Goal: Task Accomplishment & Management: Manage account settings

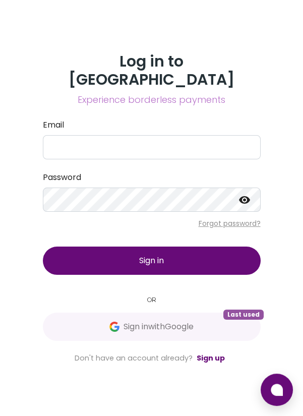
click at [129, 326] on button "Sign in with Google Last used" at bounding box center [152, 327] width 218 height 28
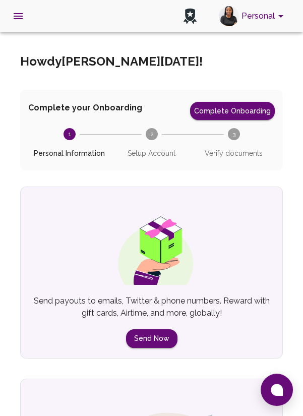
click at [20, 27] on button "open drawer" at bounding box center [18, 16] width 24 height 24
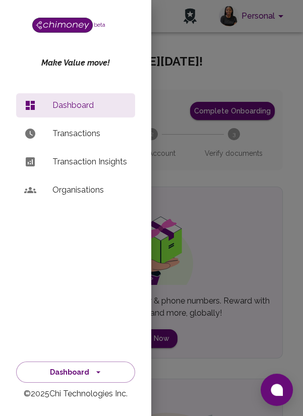
click at [75, 164] on p "Transaction Insights" at bounding box center [89, 162] width 75 height 12
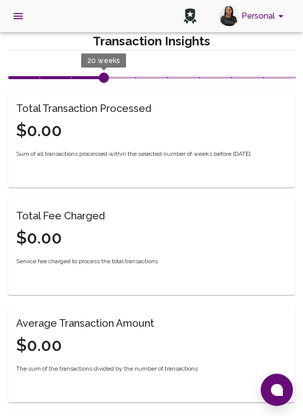
click at [101, 60] on span "20 weeks" at bounding box center [103, 60] width 33 height 8
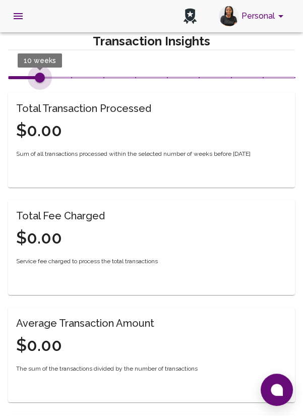
type input "5"
click at [38, 7] on div "Personal" at bounding box center [151, 16] width 303 height 32
click at [18, 18] on icon "open drawer" at bounding box center [18, 16] width 9 height 6
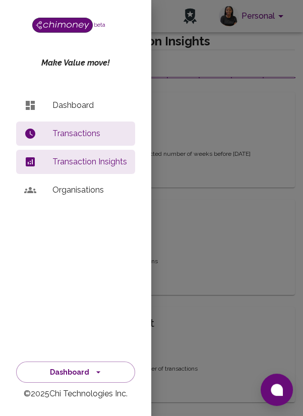
click at [82, 134] on p "Transactions" at bounding box center [89, 134] width 75 height 12
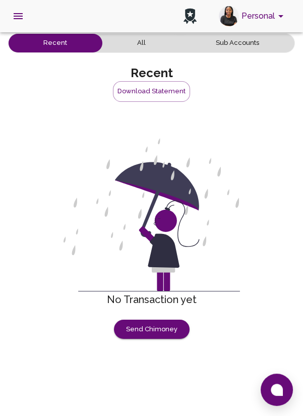
click at [138, 45] on button "All" at bounding box center [141, 43] width 79 height 19
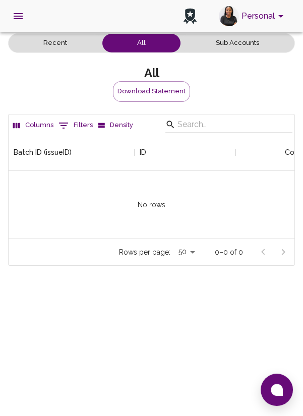
scroll to position [103, 286]
click at [147, 93] on button "Download Statement" at bounding box center [151, 91] width 77 height 21
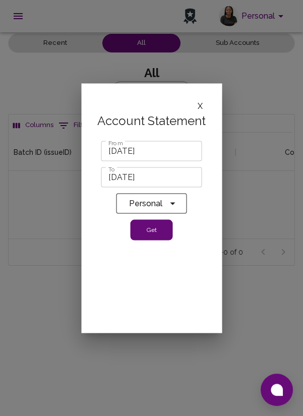
click at [147, 231] on button "Get" at bounding box center [152, 229] width 42 height 21
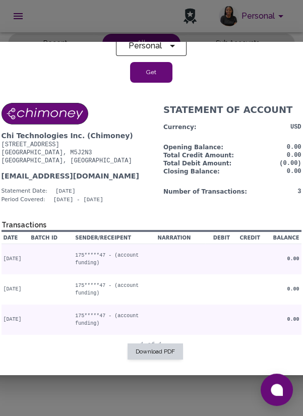
scroll to position [136, 0]
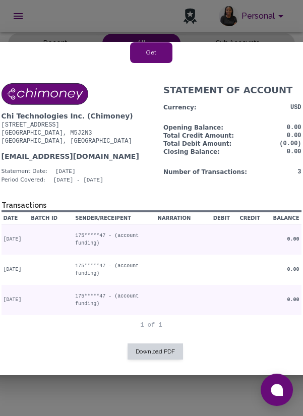
click at [149, 347] on button "Download PDF" at bounding box center [155, 351] width 55 height 16
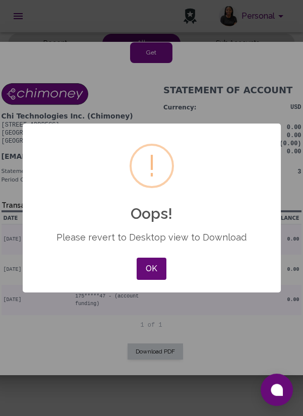
click at [148, 268] on button "OK" at bounding box center [151, 269] width 29 height 22
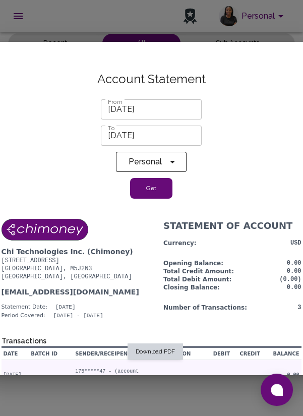
scroll to position [3, 0]
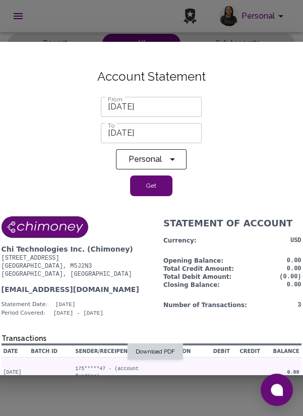
click at [148, 187] on button "Get" at bounding box center [152, 185] width 42 height 21
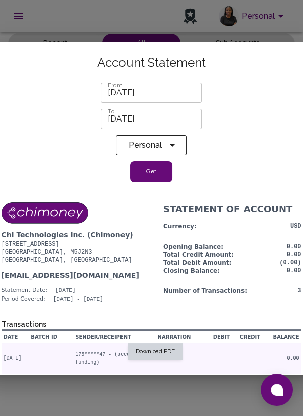
scroll to position [0, 0]
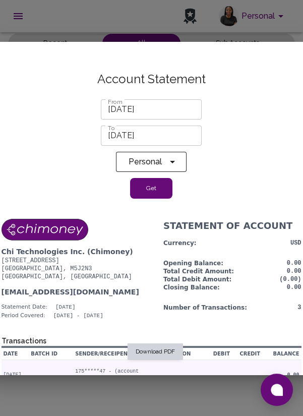
click at [68, 27] on div at bounding box center [151, 208] width 303 height 416
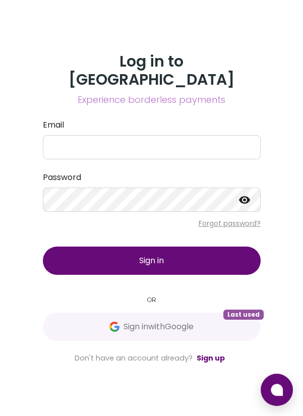
click at [116, 330] on span "Sign in with Google" at bounding box center [151, 327] width 177 height 12
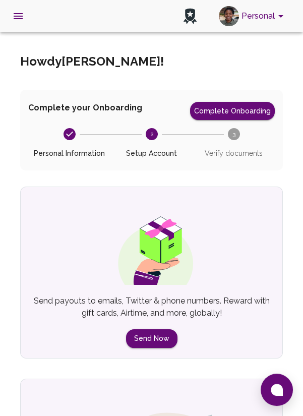
click at [281, 14] on icon "account of current user" at bounding box center [281, 16] width 12 height 12
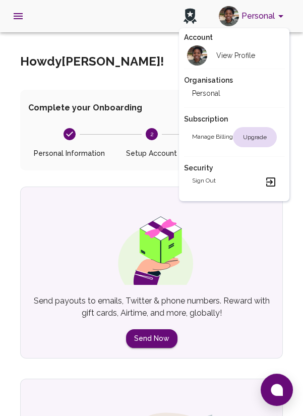
click at [111, 85] on div at bounding box center [151, 208] width 303 height 416
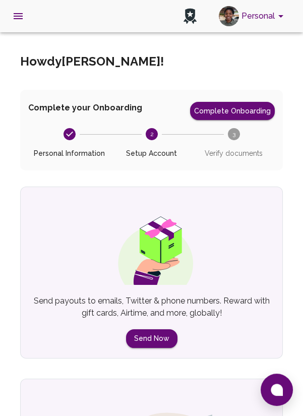
click at [18, 16] on icon "open drawer" at bounding box center [18, 16] width 9 height 6
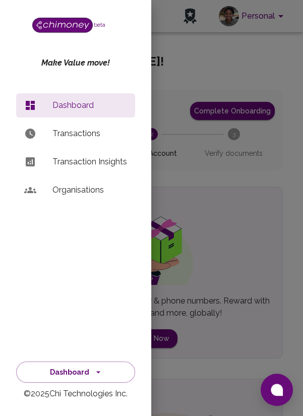
click at [79, 136] on p "Transactions" at bounding box center [89, 134] width 75 height 12
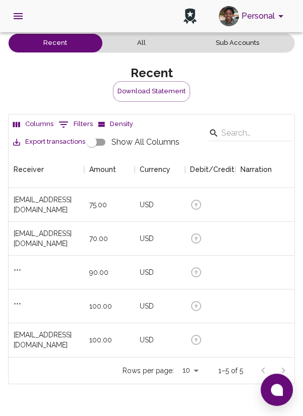
click at [140, 90] on button "Download Statement" at bounding box center [151, 91] width 77 height 21
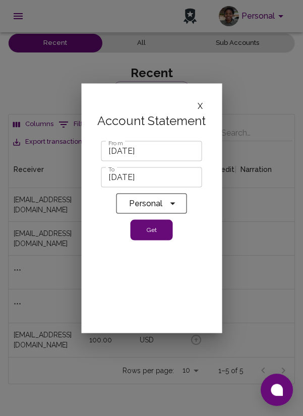
click at [150, 232] on button "Get" at bounding box center [152, 229] width 42 height 21
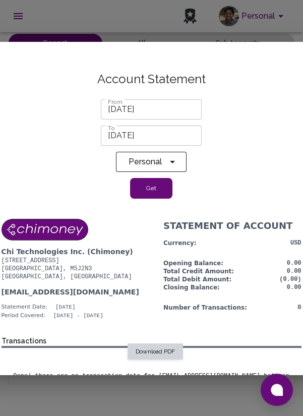
click at [65, 28] on div at bounding box center [151, 208] width 303 height 416
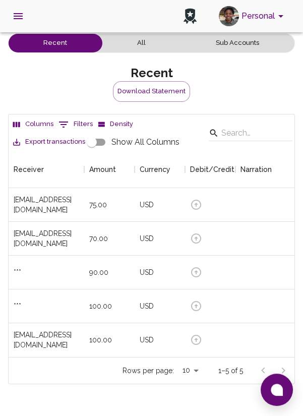
click at [21, 12] on icon "open drawer" at bounding box center [18, 16] width 12 height 12
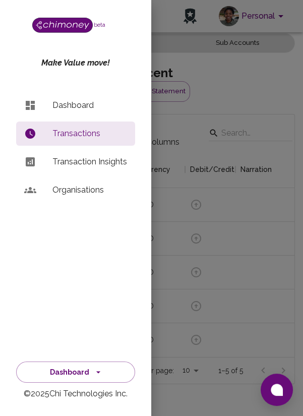
click at [165, 139] on div at bounding box center [151, 208] width 303 height 416
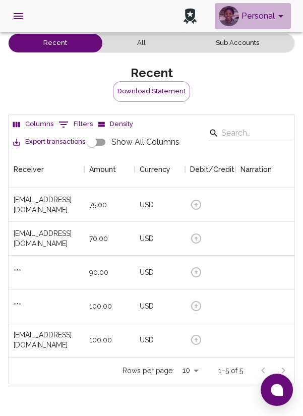
click at [273, 14] on button "Personal" at bounding box center [253, 16] width 76 height 26
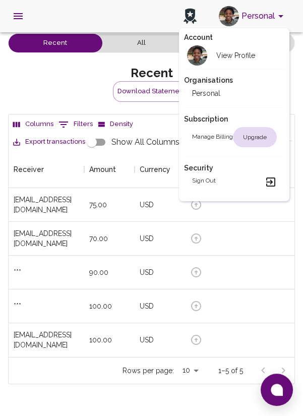
click at [203, 180] on h2 "Sign out" at bounding box center [204, 182] width 24 height 12
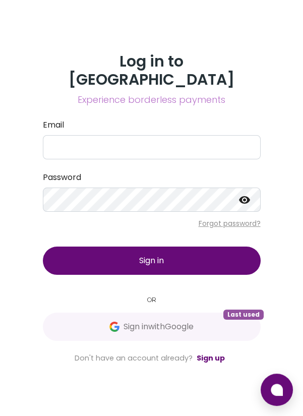
click at [147, 330] on span "Sign in with Google" at bounding box center [158, 327] width 70 height 12
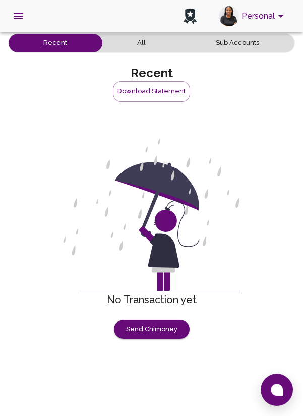
click at [144, 91] on button "Download Statement" at bounding box center [151, 91] width 77 height 21
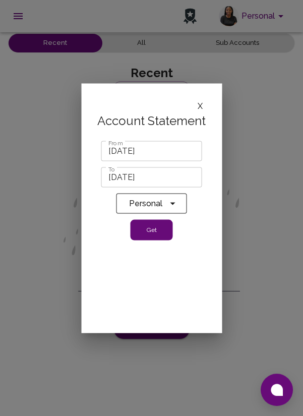
click at [144, 230] on button "Get" at bounding box center [152, 229] width 42 height 21
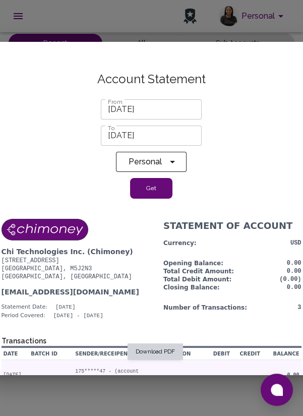
click at [106, 25] on div at bounding box center [151, 208] width 303 height 416
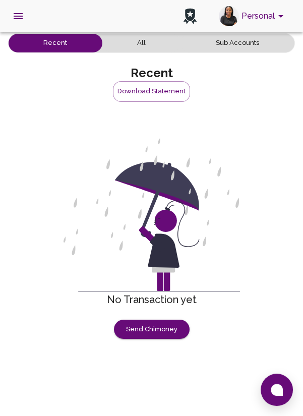
click at [144, 51] on button "All" at bounding box center [141, 43] width 79 height 19
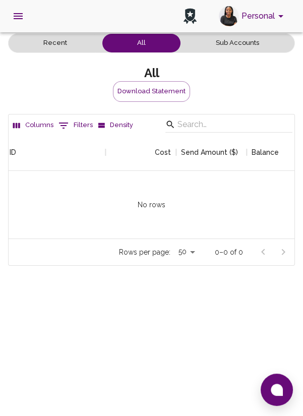
scroll to position [0, 130]
click at [235, 45] on button "Sub Accounts" at bounding box center [236, 43] width 113 height 19
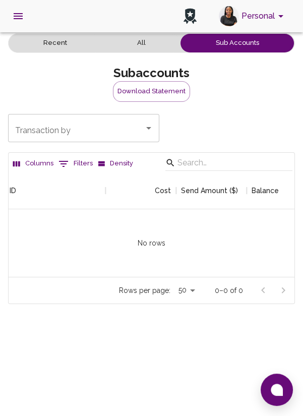
click at [24, 20] on button "open drawer" at bounding box center [18, 16] width 24 height 24
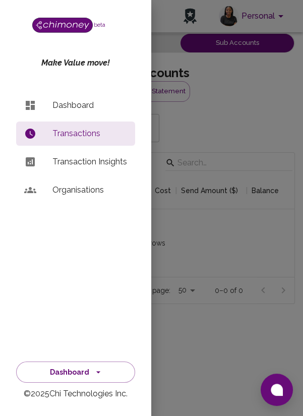
click at [73, 109] on p "Dashboard" at bounding box center [89, 105] width 75 height 12
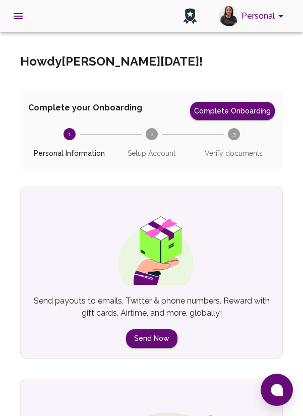
click at [19, 18] on icon "open drawer" at bounding box center [18, 16] width 9 height 6
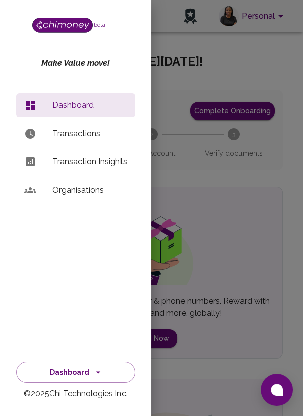
click at [80, 162] on p "Transaction Insights" at bounding box center [89, 162] width 75 height 12
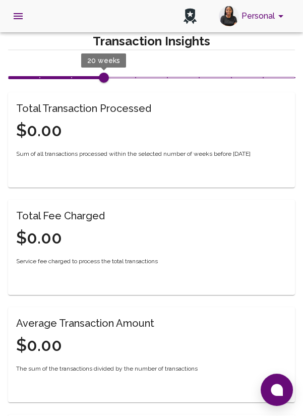
click at [17, 24] on button "open drawer" at bounding box center [18, 16] width 24 height 24
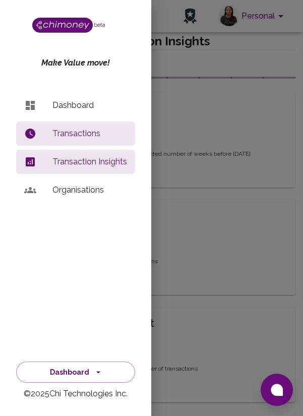
click at [77, 105] on p "Dashboard" at bounding box center [89, 105] width 75 height 12
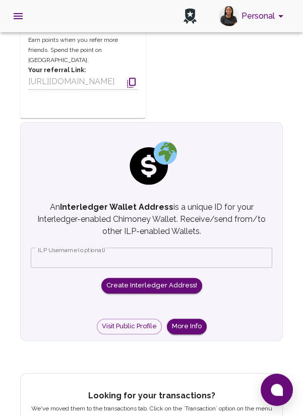
scroll to position [749, 0]
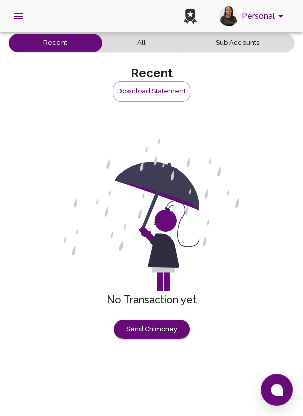
click at [147, 51] on button "All" at bounding box center [141, 43] width 79 height 19
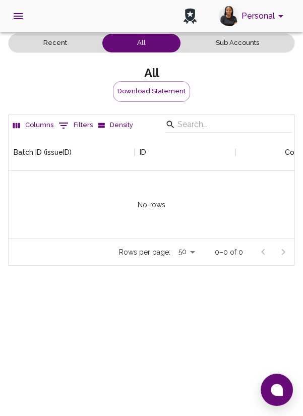
scroll to position [103, 286]
